Goal: Find specific page/section: Find specific page/section

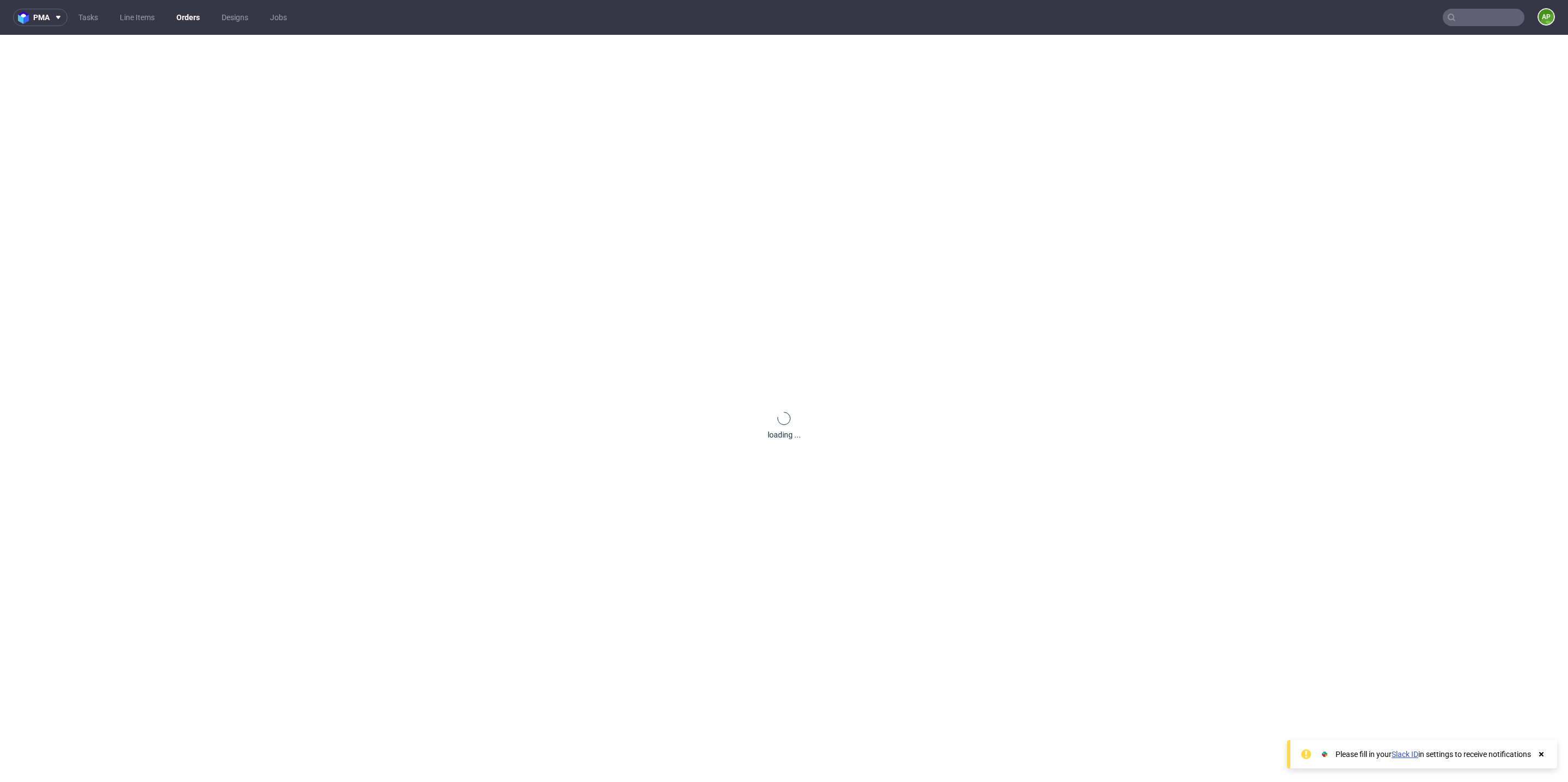
click at [1471, 16] on input "text" at bounding box center [1484, 17] width 82 height 18
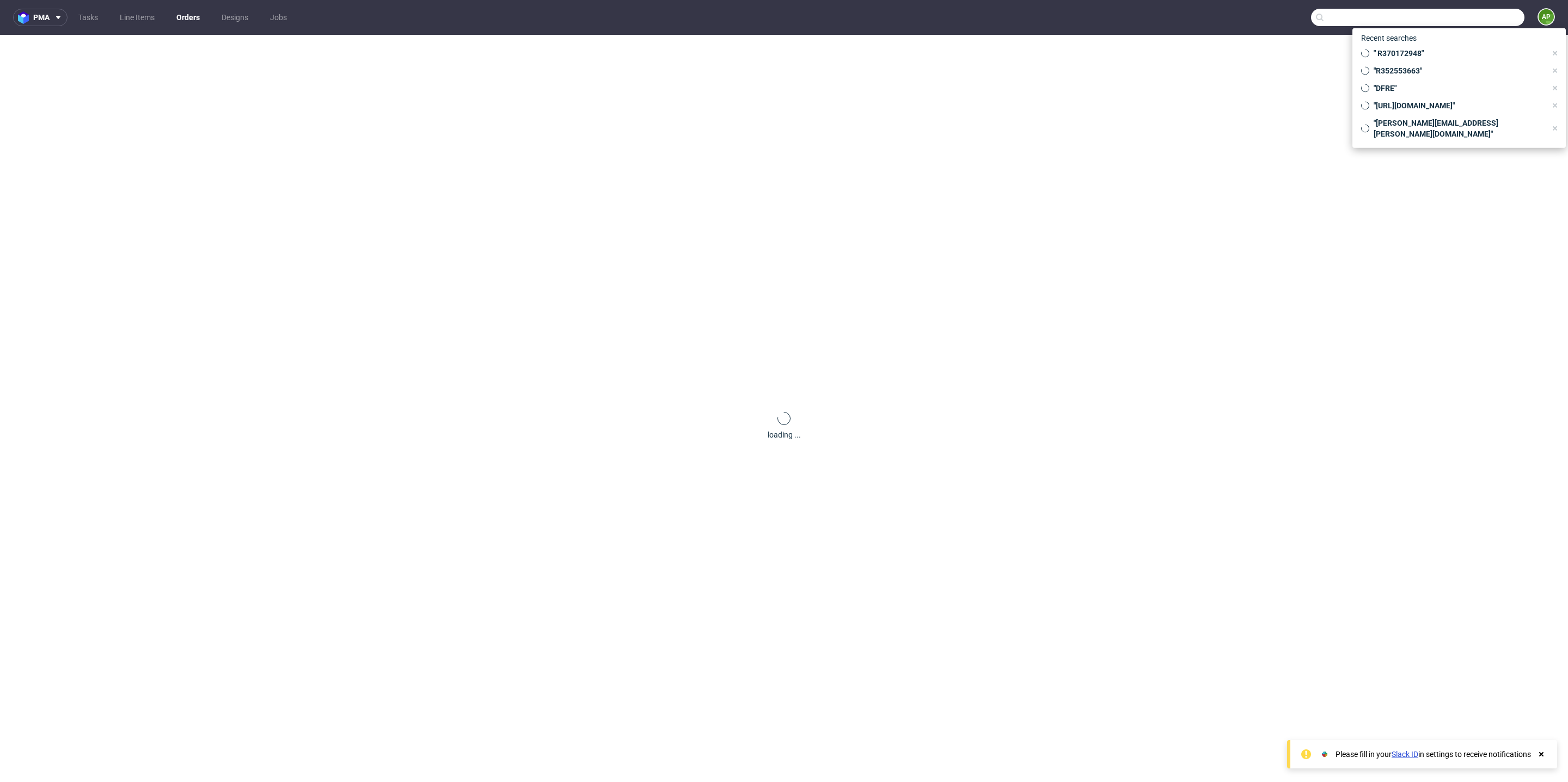
paste input "000002666"
type input "000002666"
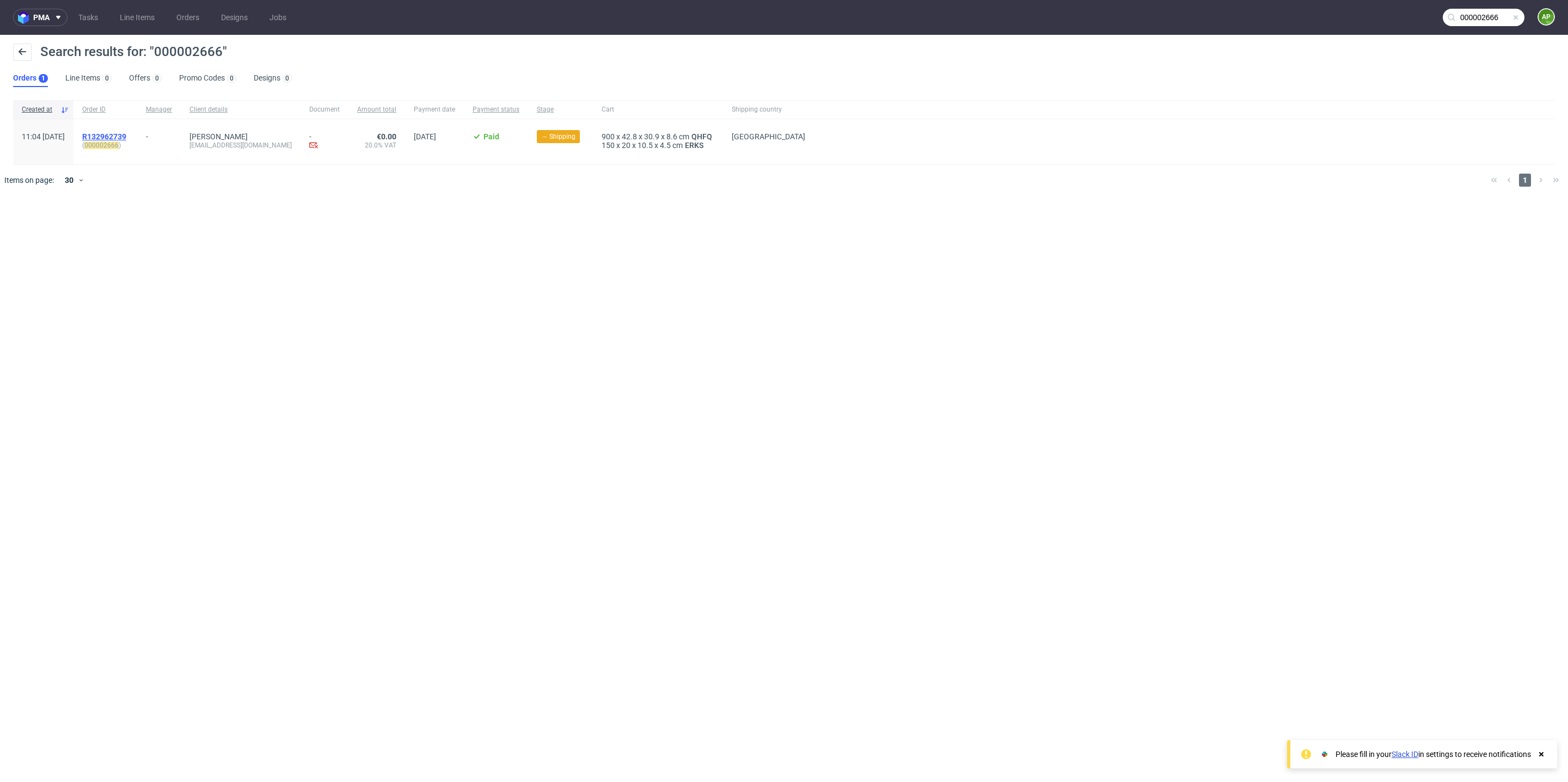
click at [126, 134] on span "R132962739" at bounding box center [104, 136] width 44 height 8
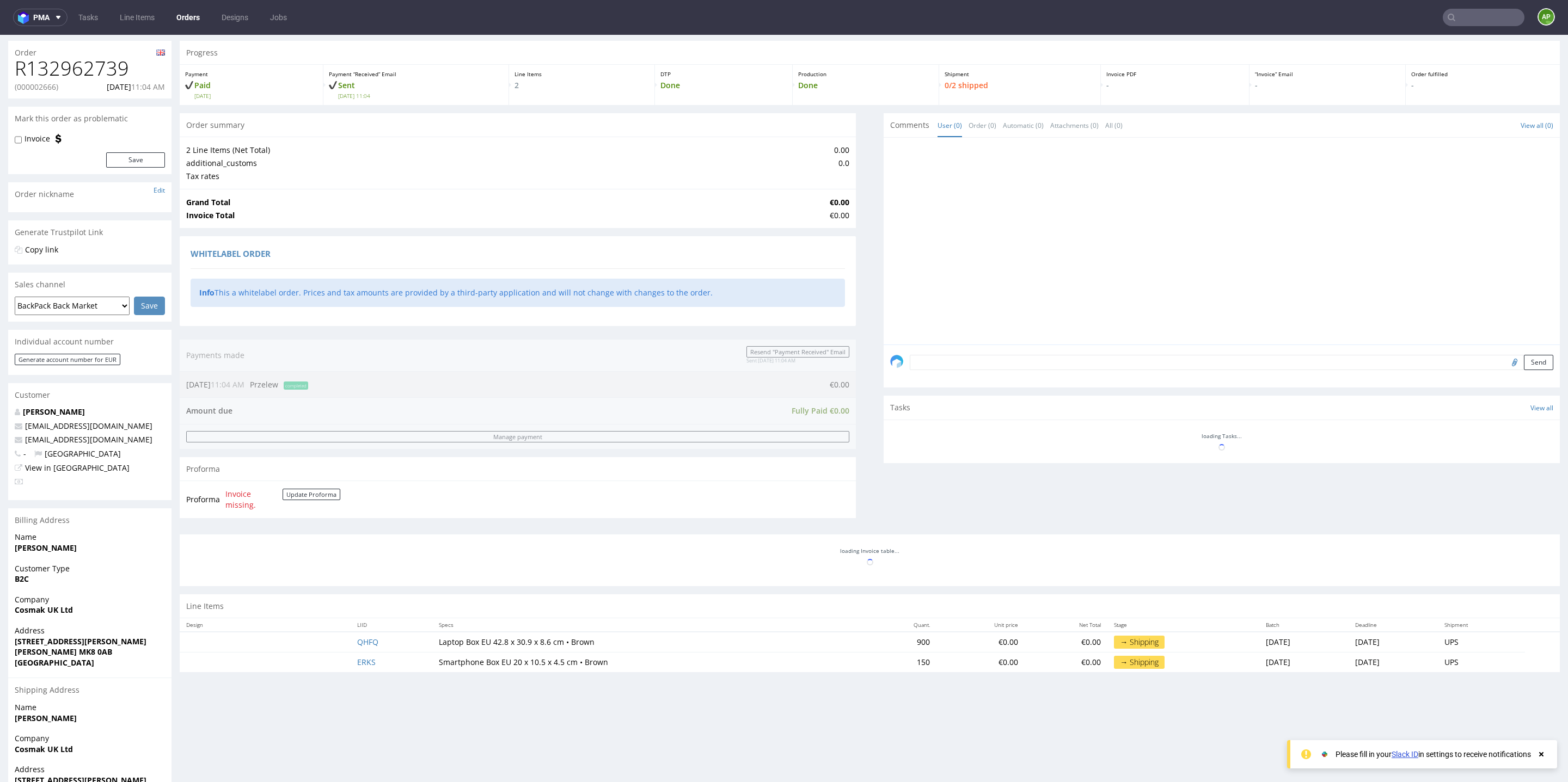
scroll to position [31, 0]
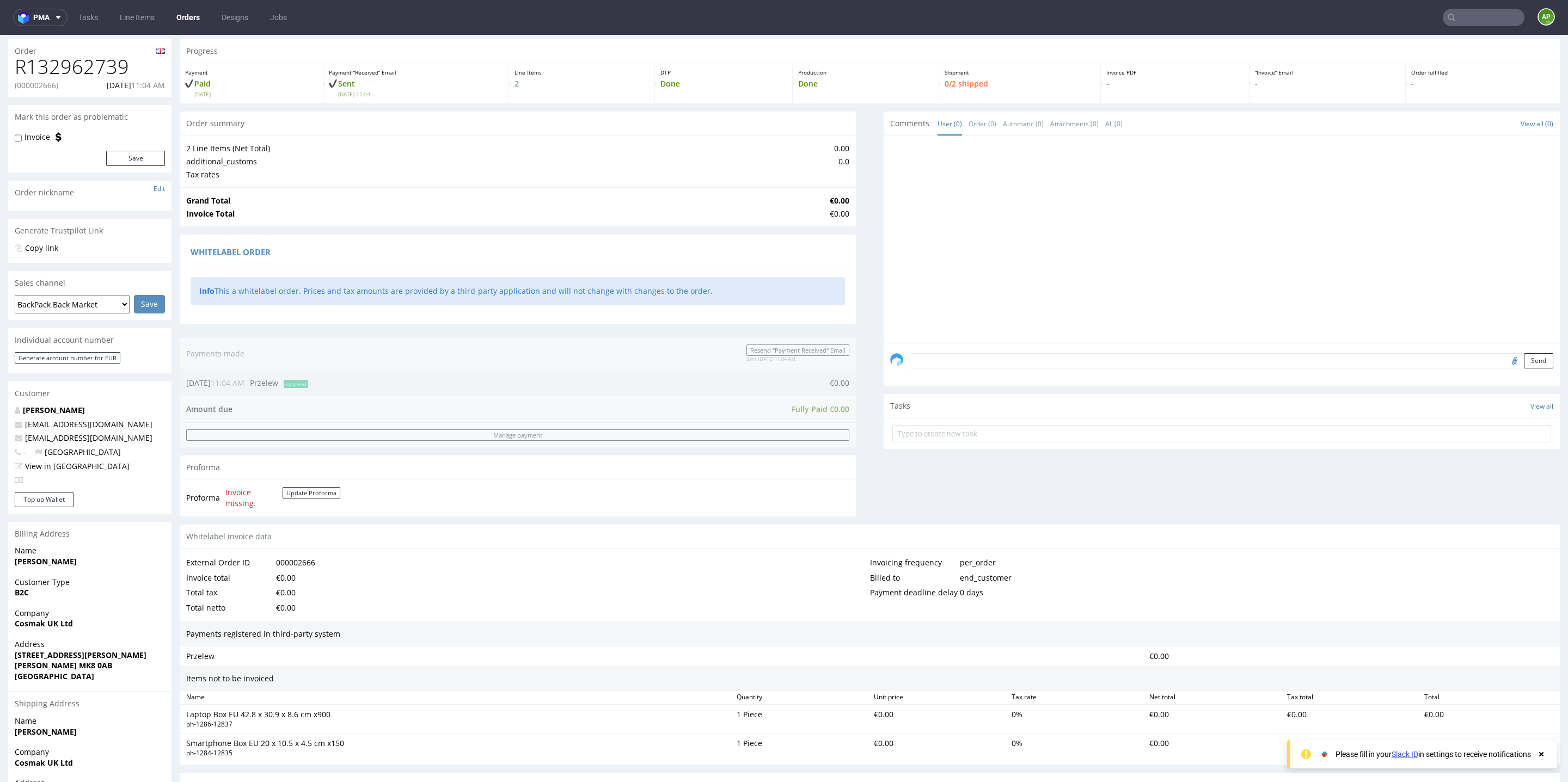
click at [94, 69] on h1 "R132962739" at bounding box center [90, 66] width 150 height 21
copy h1 "R132962739"
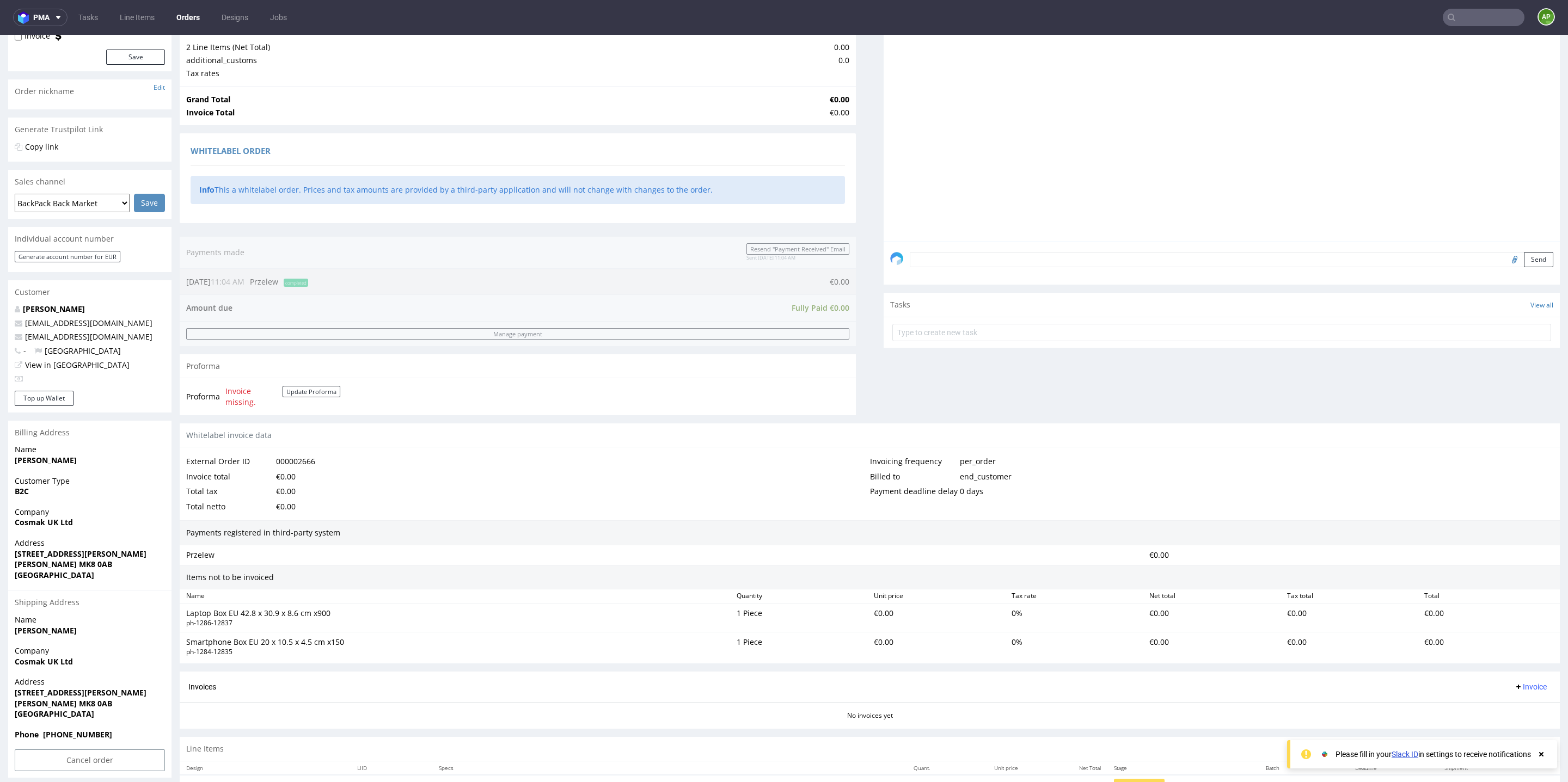
scroll to position [184, 0]
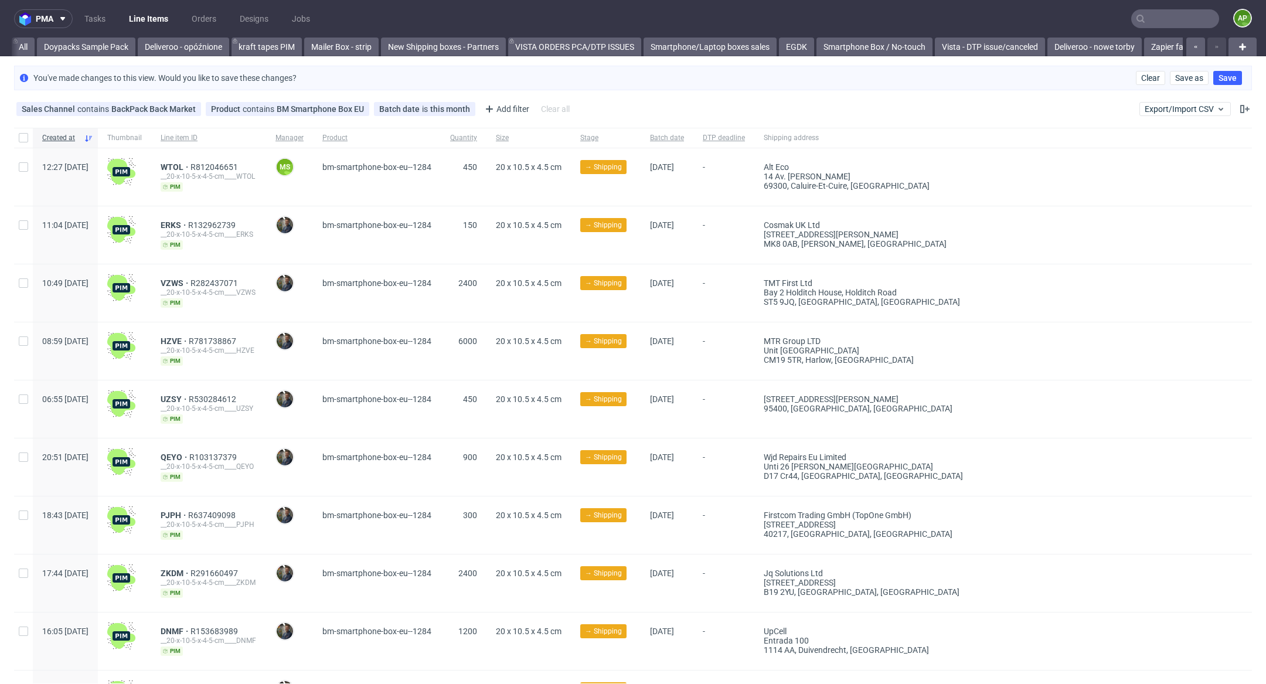
scroll to position [0, 682]
